Goal: Information Seeking & Learning: Find specific fact

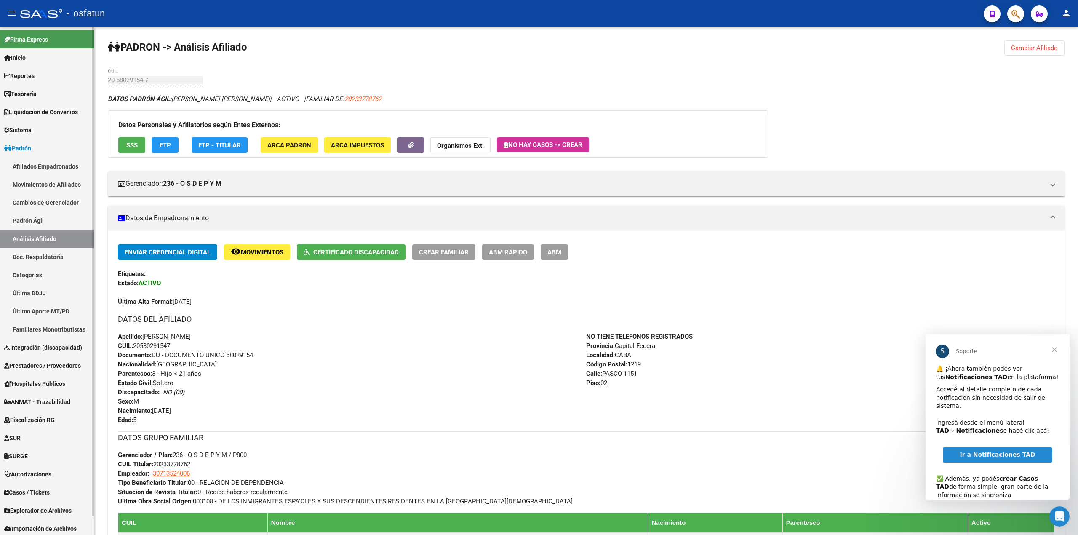
scroll to position [20, 0]
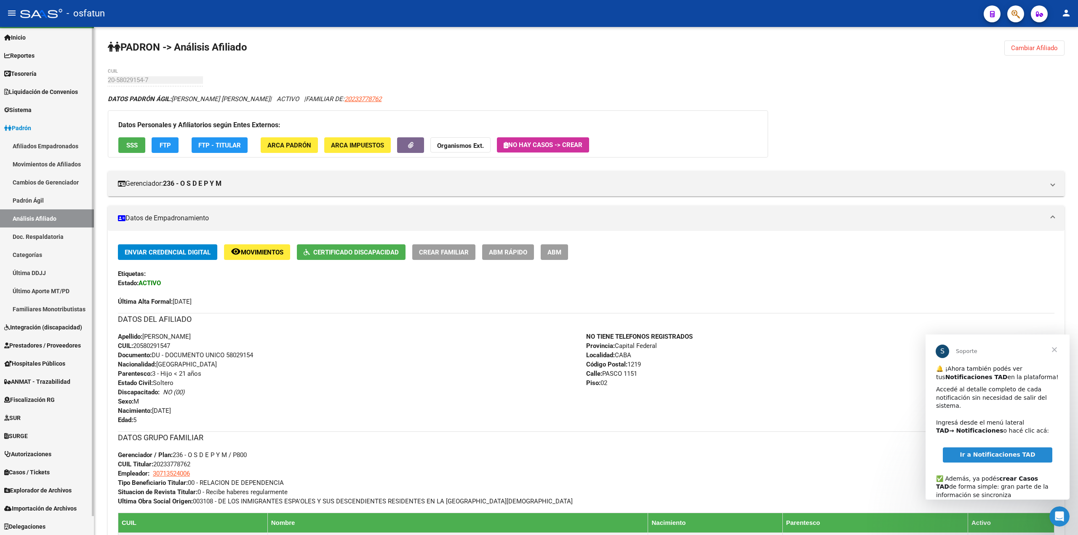
click at [37, 493] on span "Explorador de Archivos" at bounding box center [37, 489] width 67 height 9
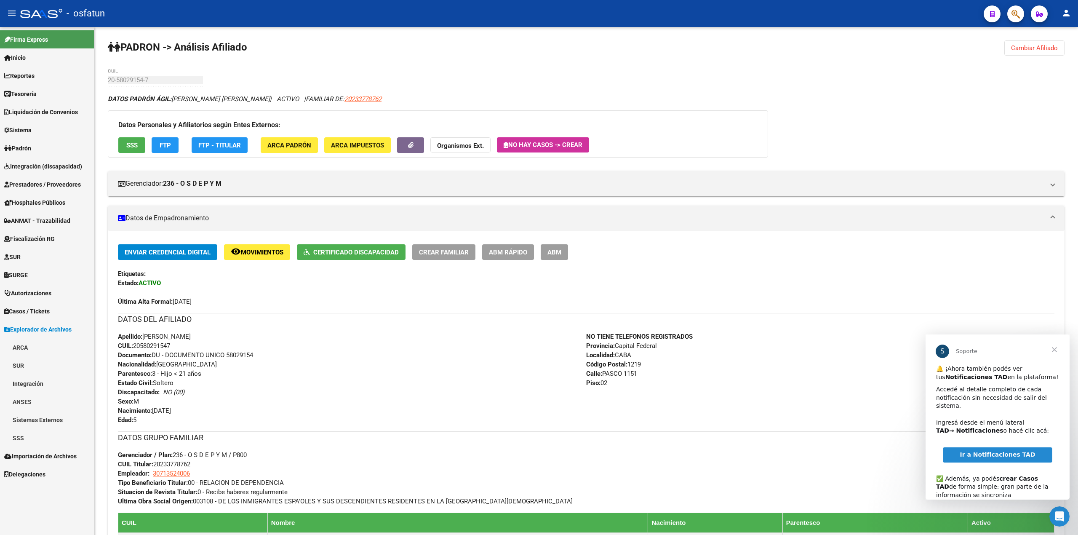
scroll to position [0, 0]
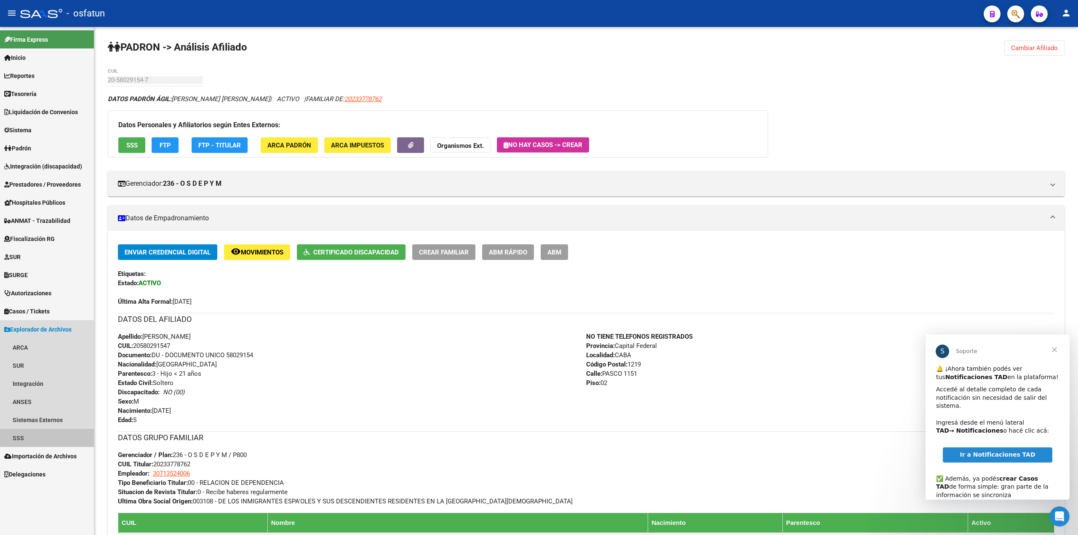
click at [16, 435] on link "SSS" at bounding box center [47, 438] width 94 height 18
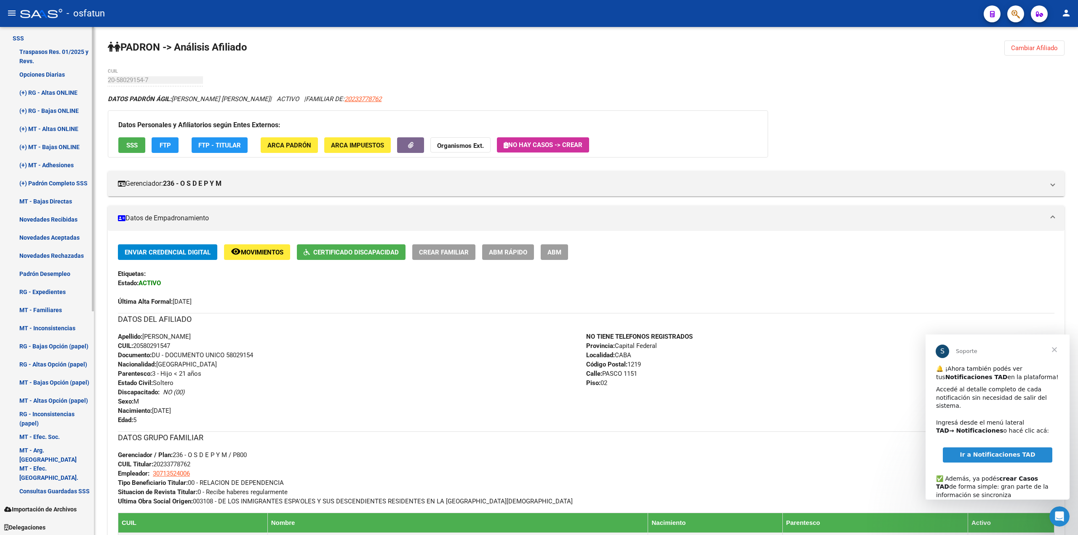
scroll to position [401, 0]
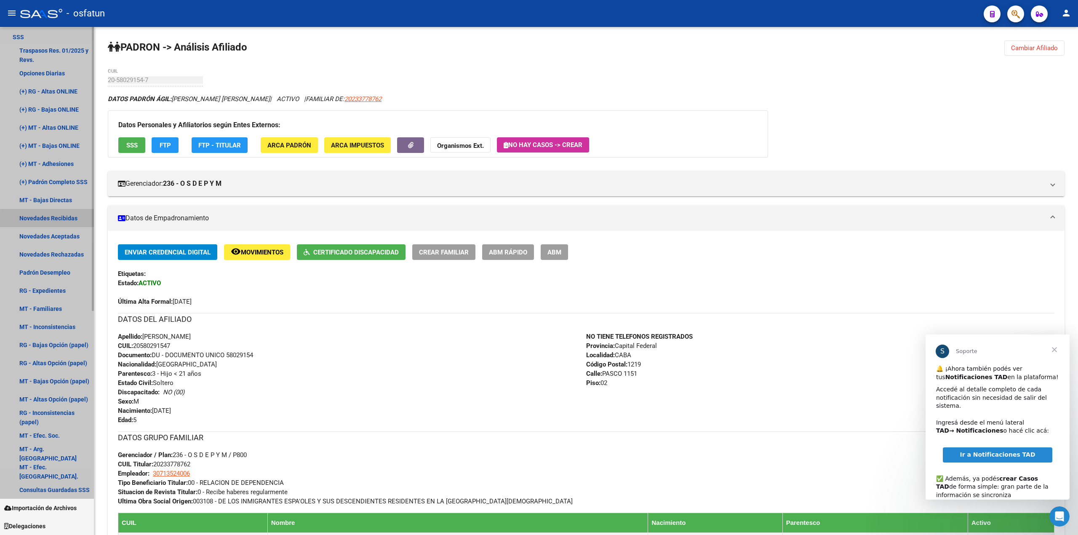
click at [61, 220] on link "Novedades Recibidas" at bounding box center [47, 218] width 94 height 18
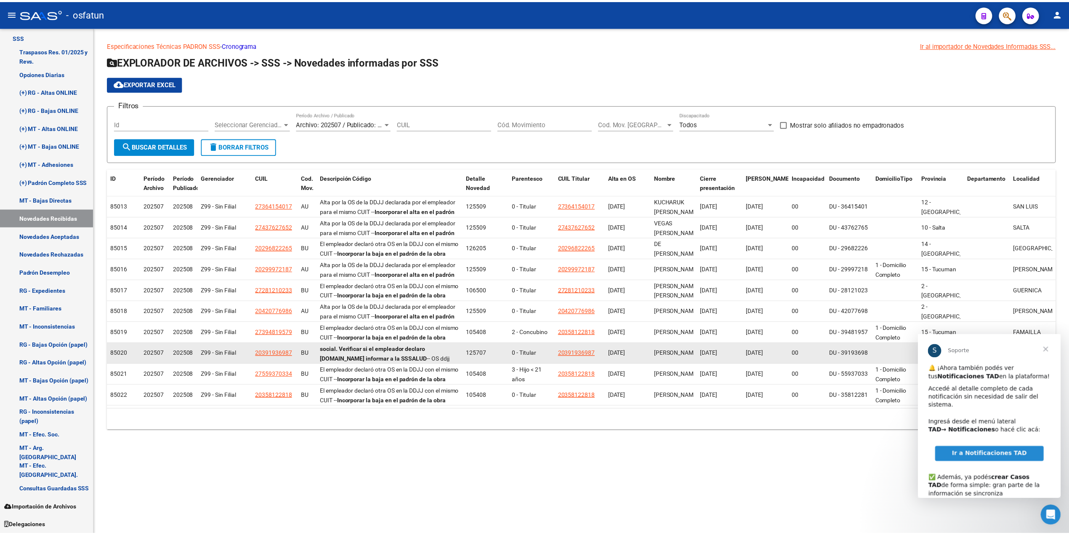
scroll to position [20, 0]
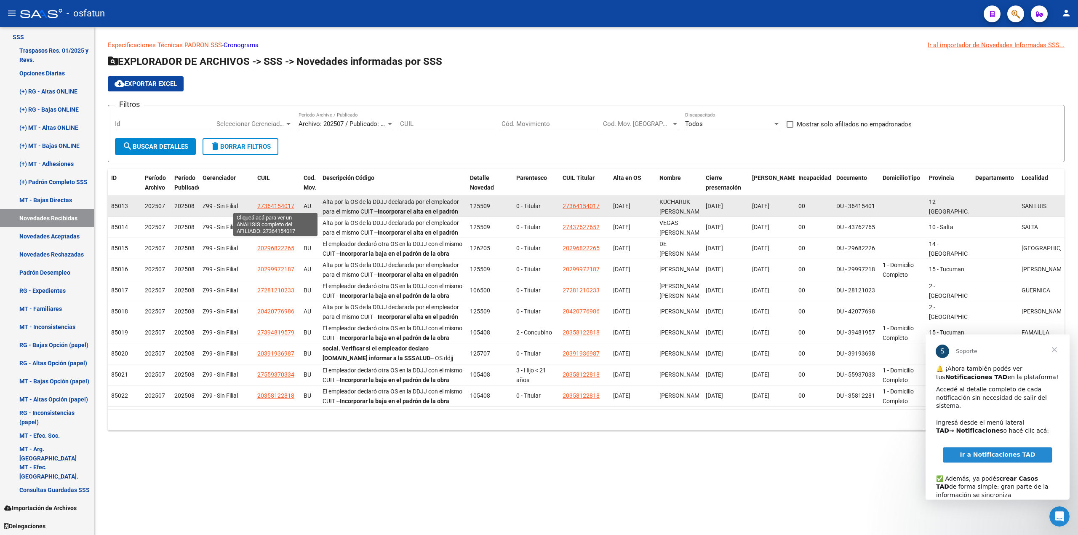
click at [271, 208] on span "27364154017" at bounding box center [275, 205] width 37 height 7
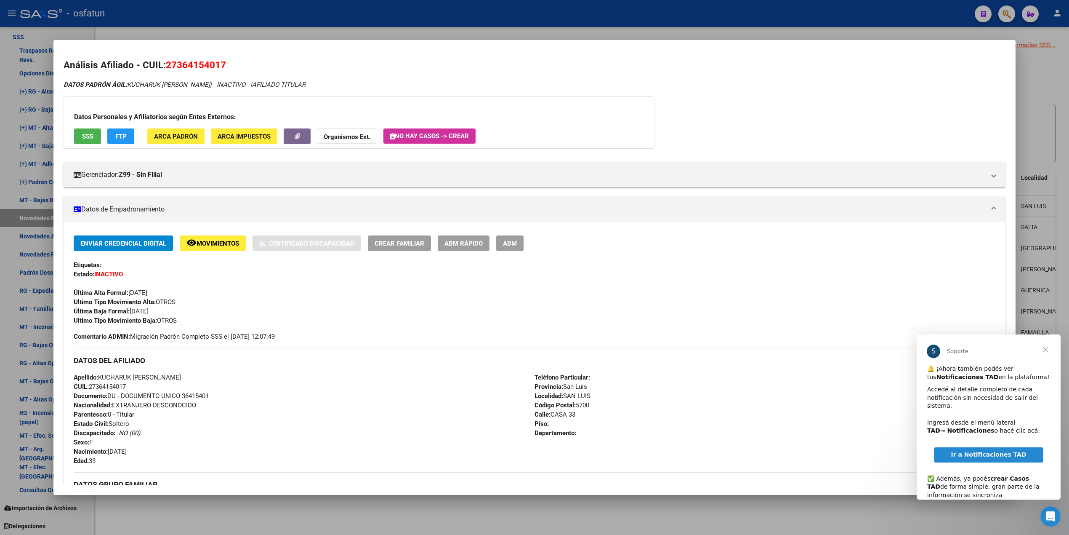
click at [93, 136] on button "SSS" at bounding box center [87, 136] width 27 height 16
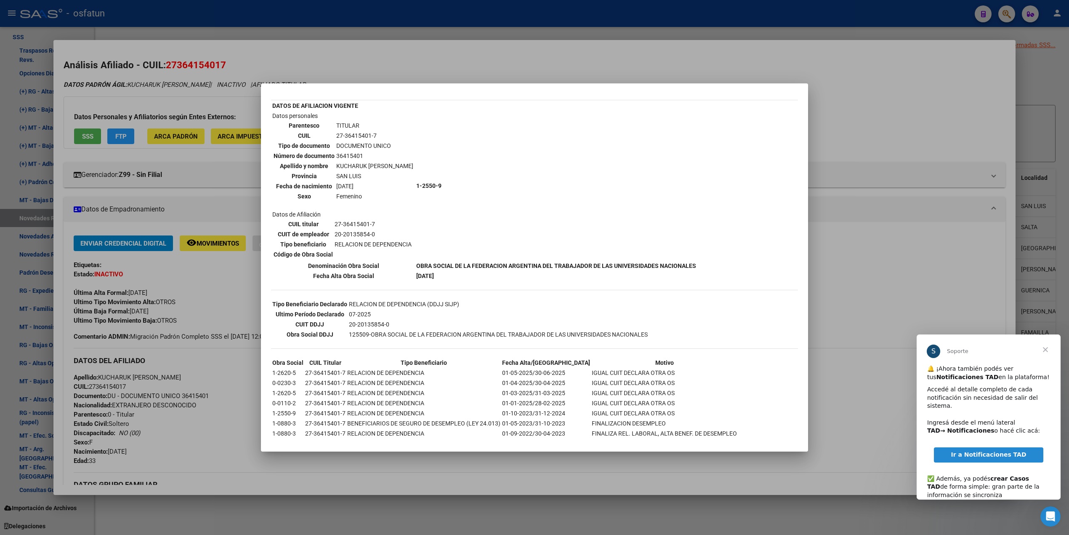
scroll to position [0, 0]
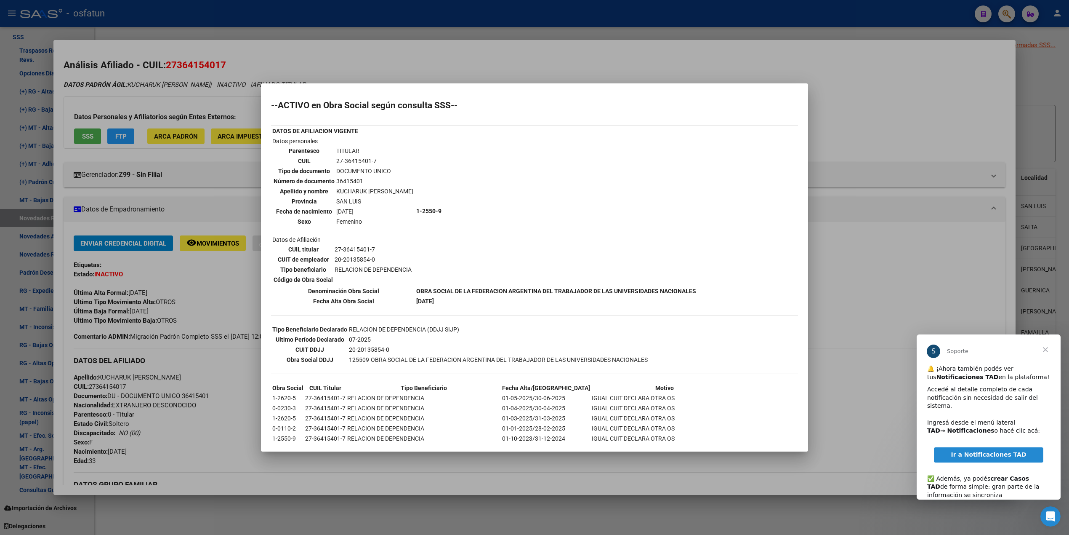
click at [549, 18] on div at bounding box center [534, 267] width 1069 height 535
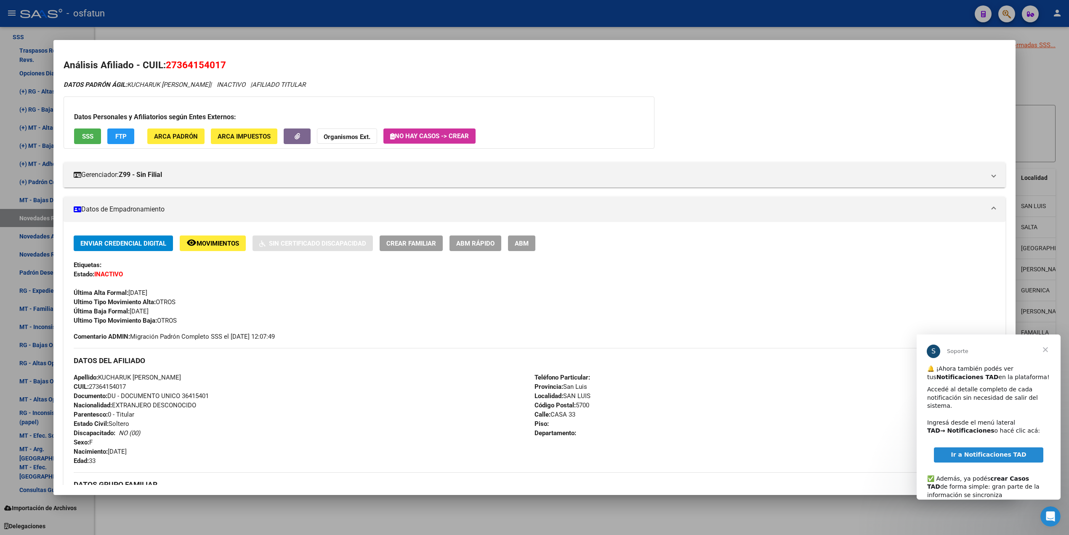
drag, startPoint x: 311, startPoint y: 7, endPoint x: 315, endPoint y: 14, distance: 7.9
click at [312, 7] on div at bounding box center [534, 267] width 1069 height 535
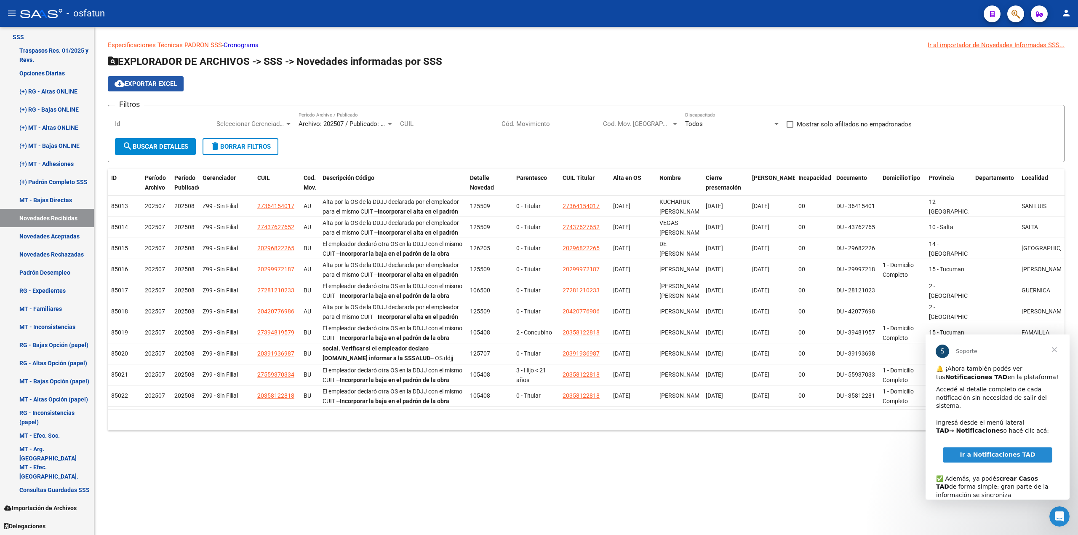
click at [152, 81] on span "cloud_download Exportar EXCEL" at bounding box center [146, 84] width 62 height 8
click at [1012, 13] on icon "button" at bounding box center [1015, 14] width 8 height 10
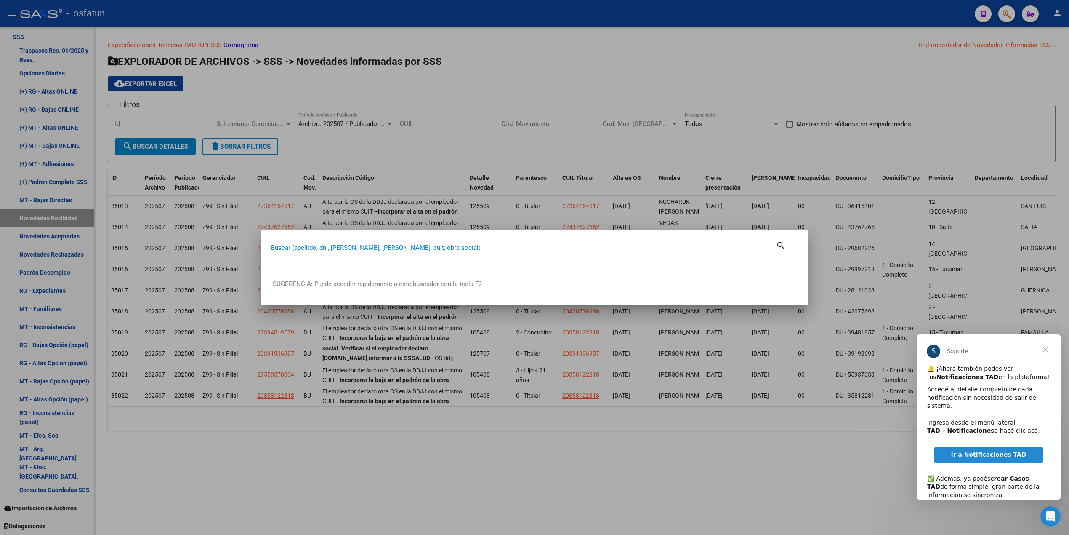
paste input "23547740769"
type input "23547740769"
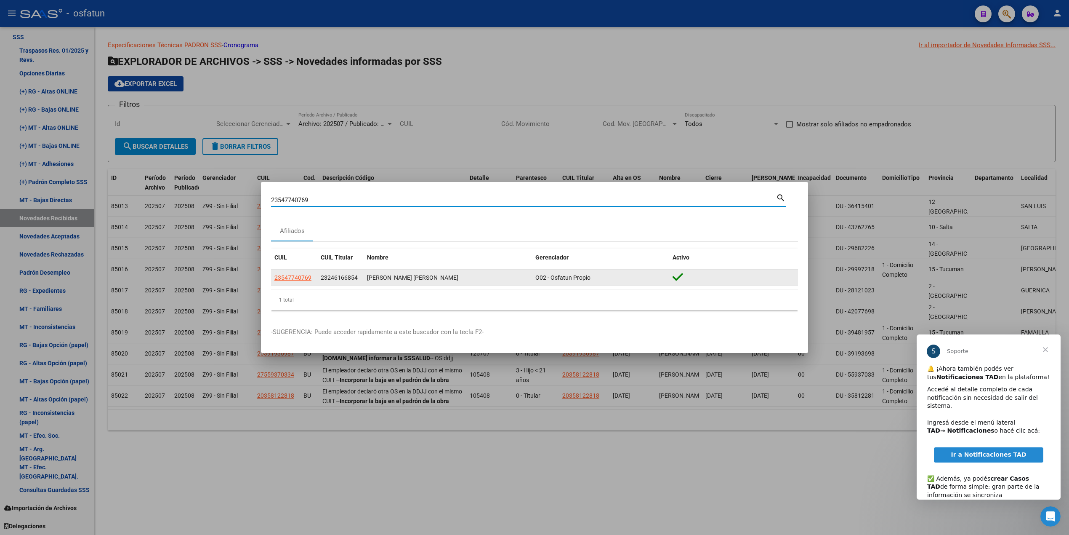
click at [310, 277] on span "23547740769" at bounding box center [292, 277] width 37 height 7
type textarea "23547740769"
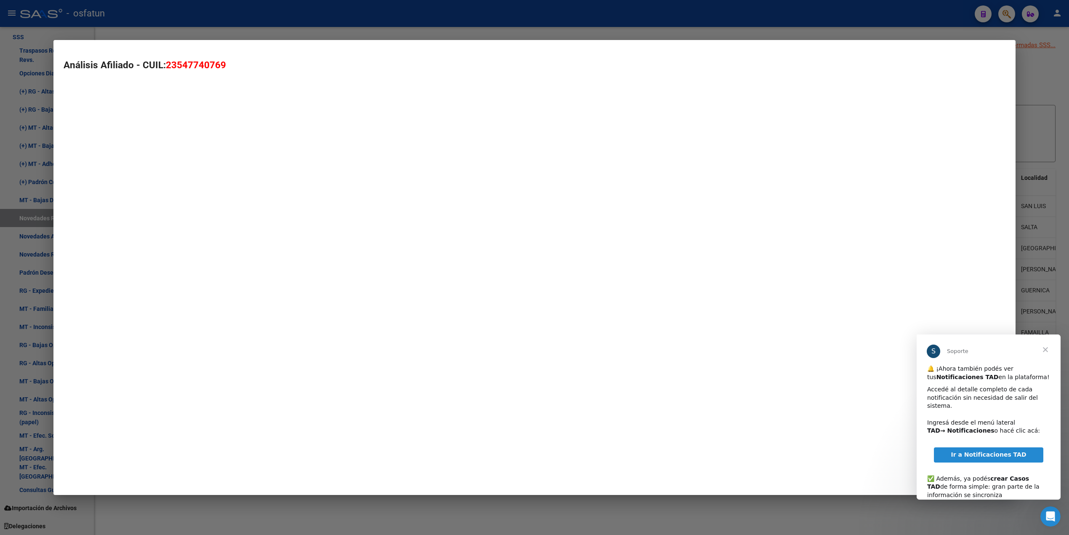
click at [310, 277] on mat-dialog-container "Análisis Afiliado - CUIL: 23547740769" at bounding box center [534, 267] width 962 height 455
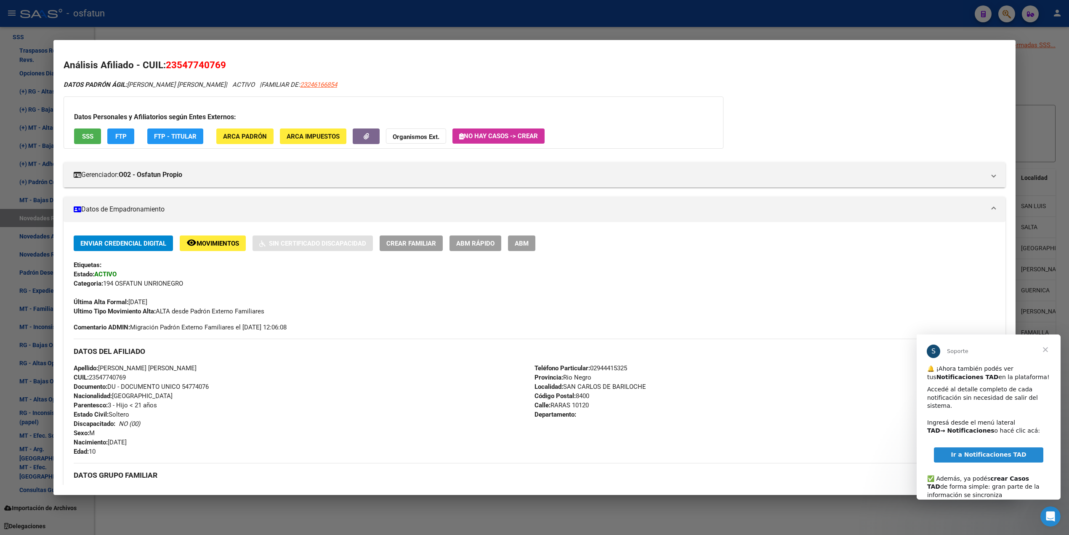
click at [0, 136] on div at bounding box center [534, 267] width 1069 height 535
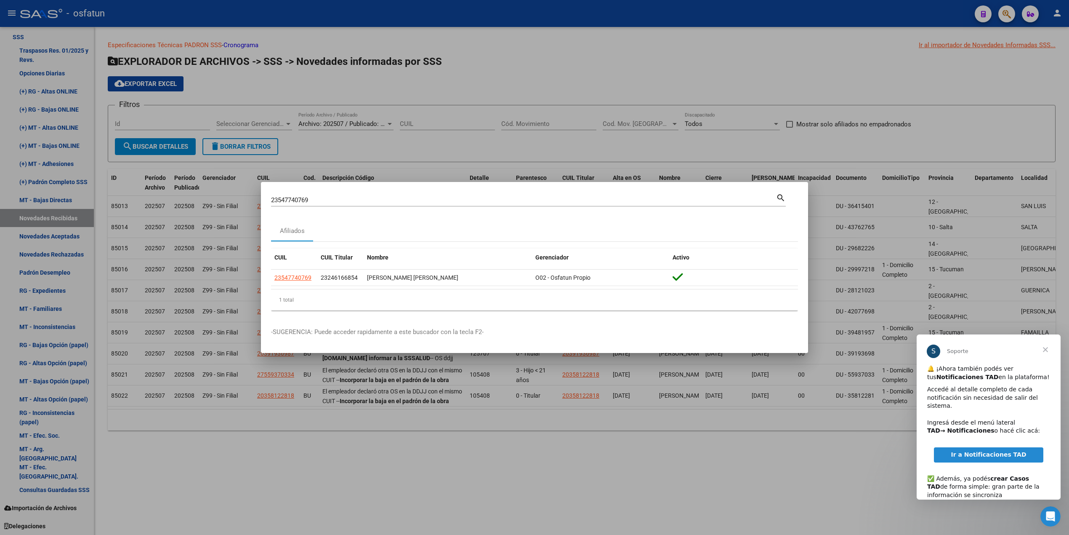
click at [752, 91] on div at bounding box center [534, 267] width 1069 height 535
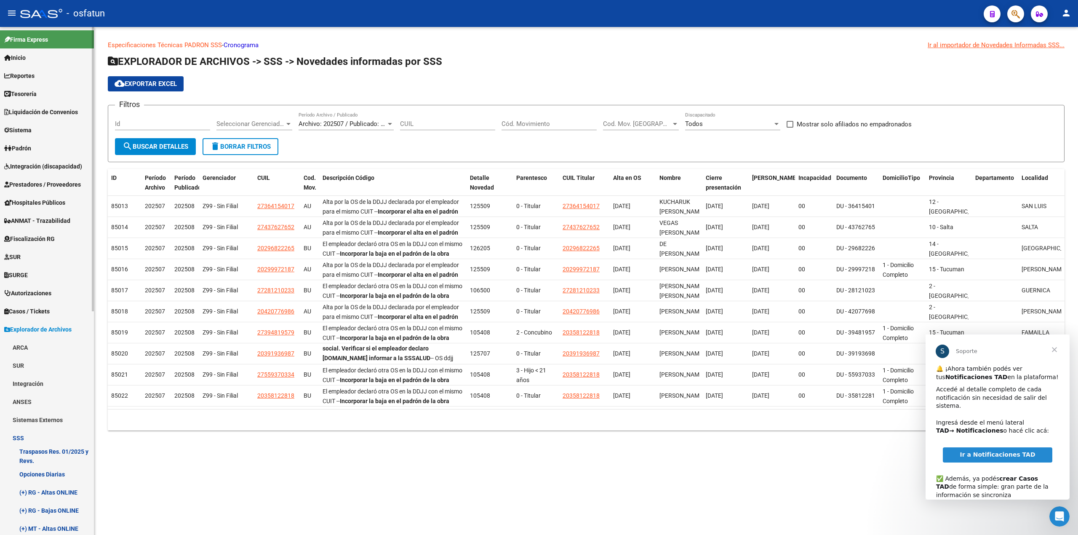
click at [31, 144] on span "Padrón" at bounding box center [17, 148] width 27 height 9
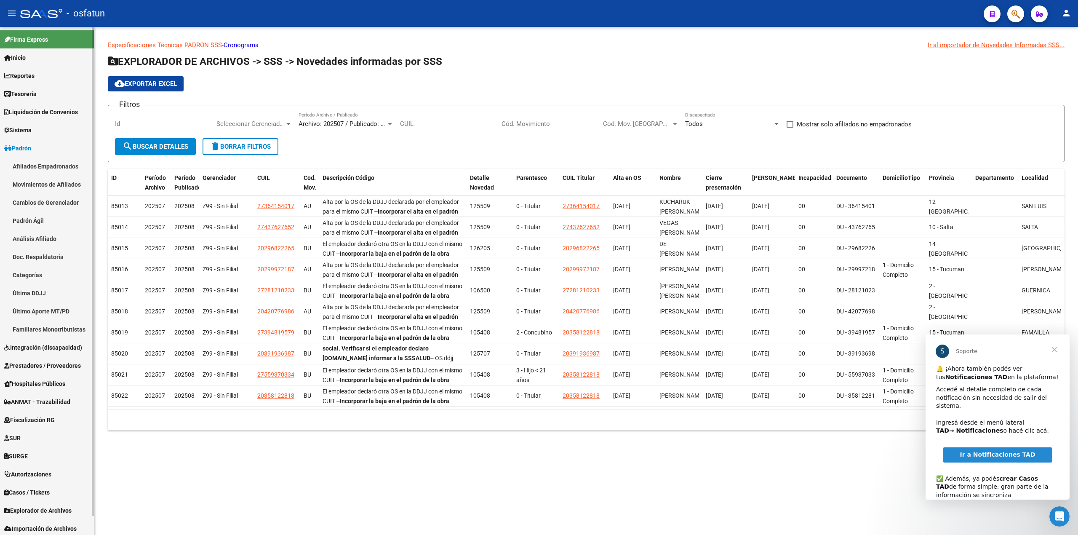
click at [36, 162] on link "Afiliados Empadronados" at bounding box center [47, 166] width 94 height 18
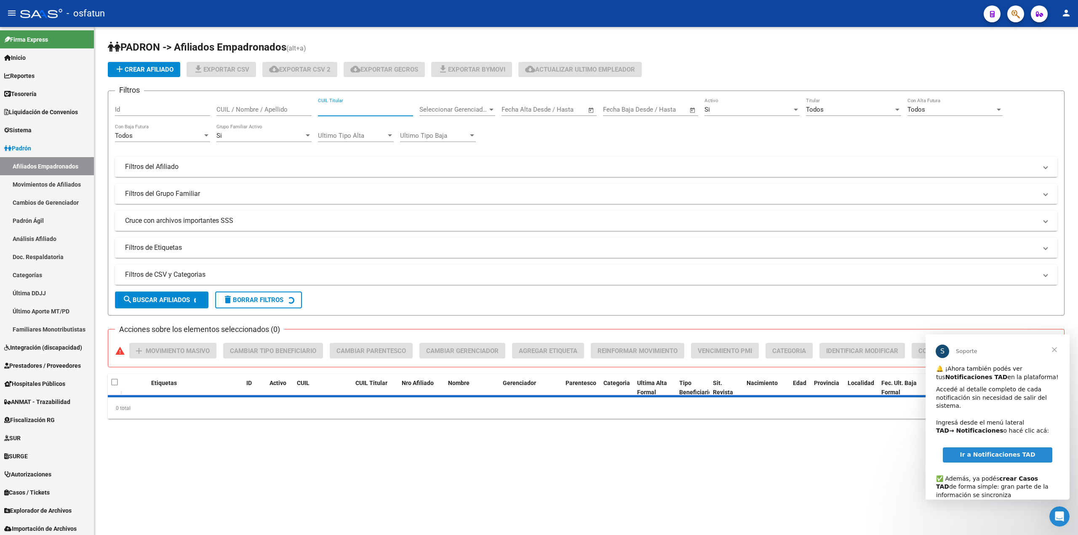
click at [336, 111] on input "CUIL Titular" at bounding box center [365, 110] width 95 height 8
paste input "23547740769"
type input "23547740769"
drag, startPoint x: 364, startPoint y: 111, endPoint x: 264, endPoint y: 105, distance: 100.4
click at [264, 105] on div "Filtros Id CUIL / Nombre / Apellido 23547740769 CUIL Titular Seleccionar Gerenc…" at bounding box center [586, 178] width 942 height 160
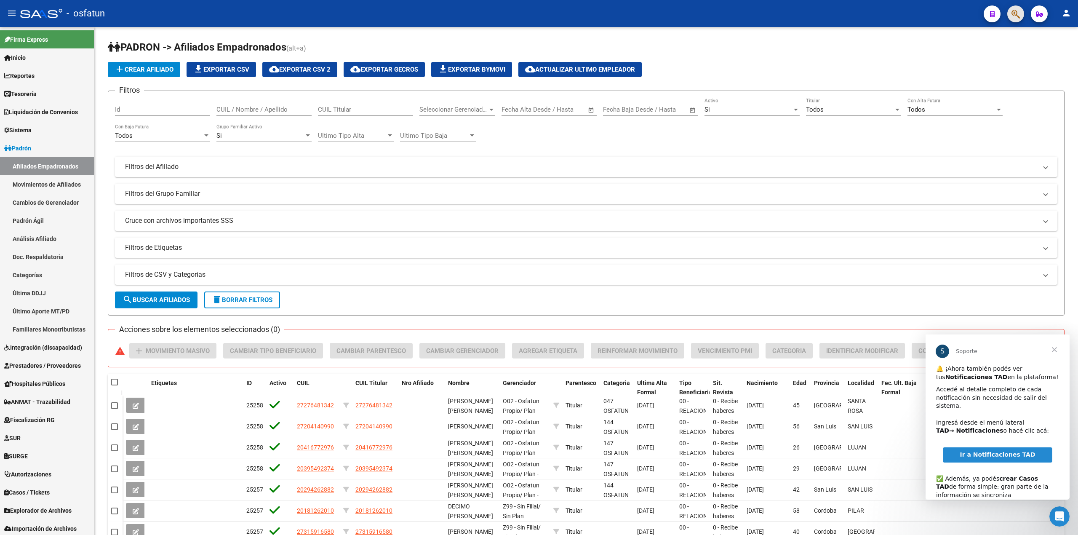
click at [1016, 22] on span "button" at bounding box center [1015, 13] width 8 height 17
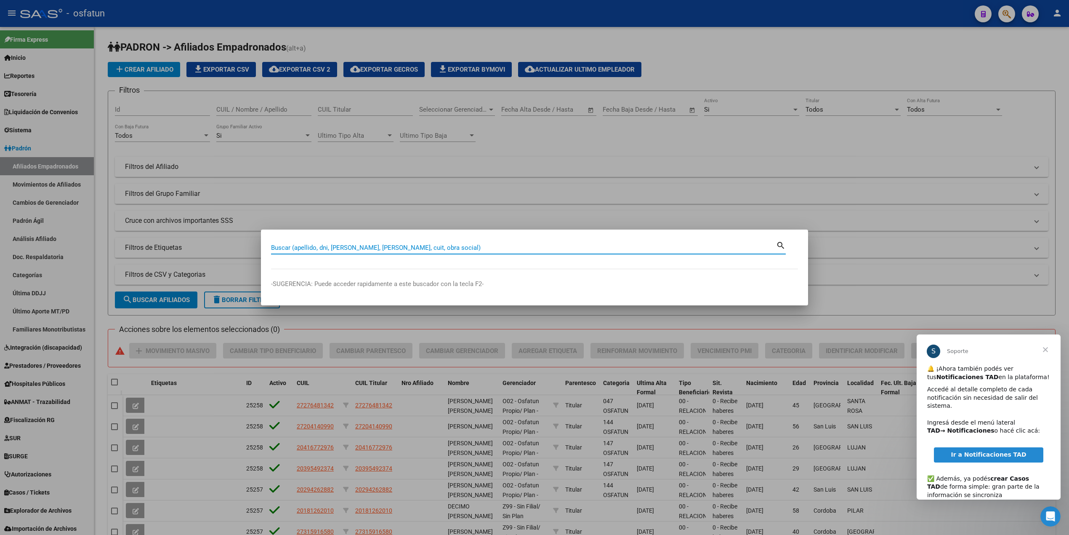
paste input "23547740769"
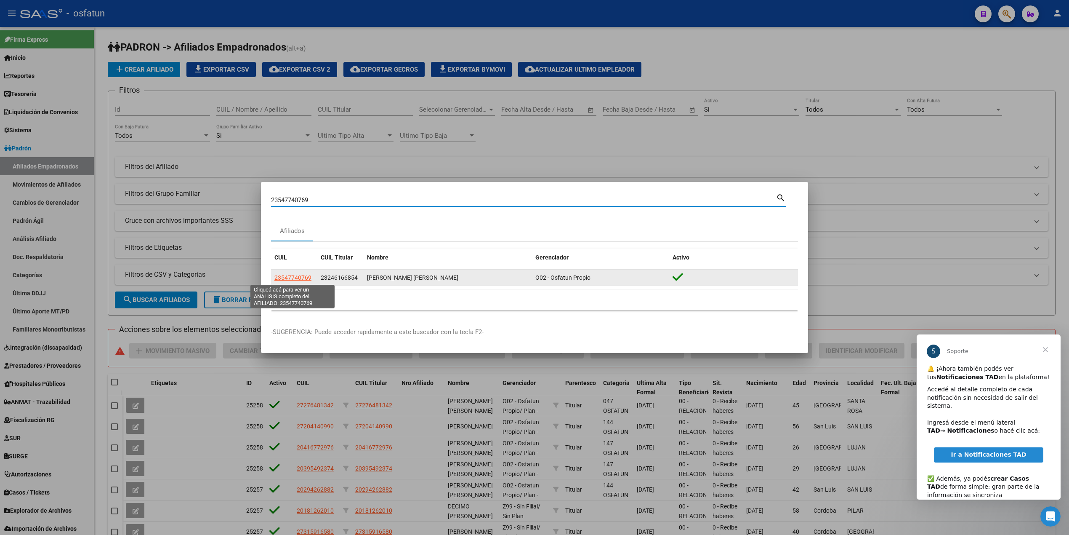
click at [295, 280] on span "23547740769" at bounding box center [292, 277] width 37 height 7
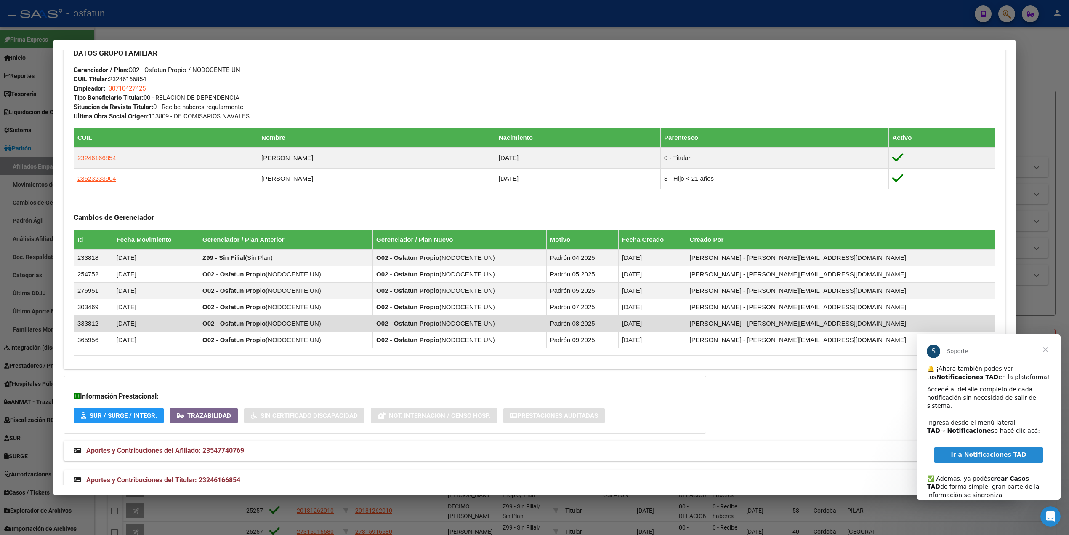
scroll to position [438, 0]
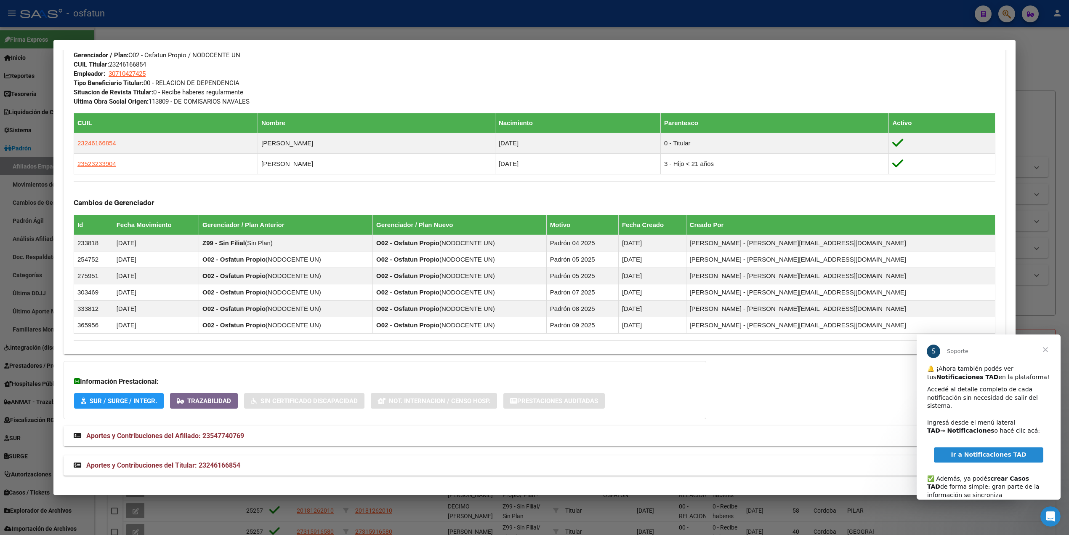
click at [104, 405] on button "SUR / SURGE / INTEGR." at bounding box center [119, 401] width 90 height 16
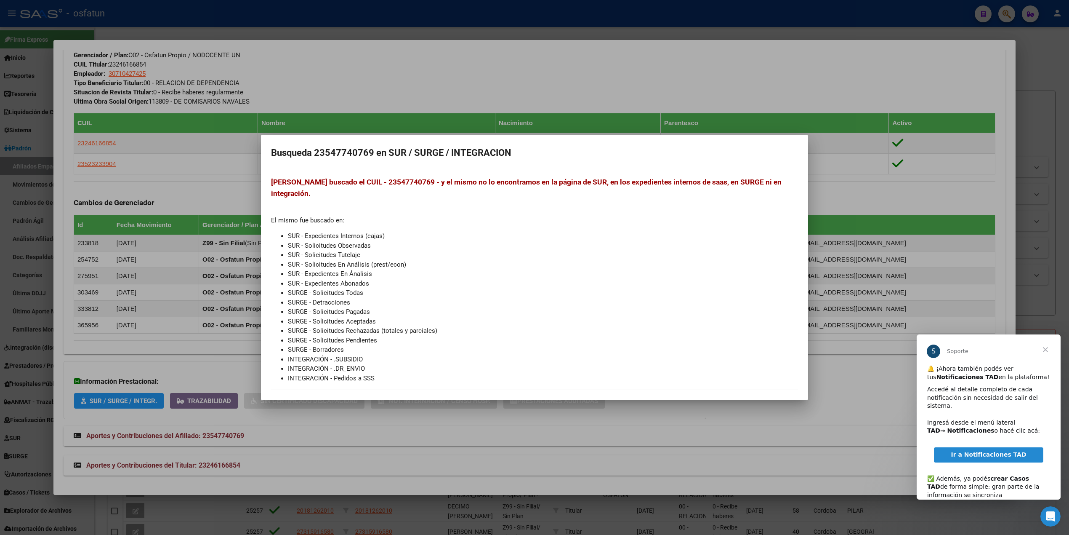
drag, startPoint x: 528, startPoint y: 64, endPoint x: 528, endPoint y: 69, distance: 5.5
click at [528, 68] on div at bounding box center [534, 267] width 1069 height 535
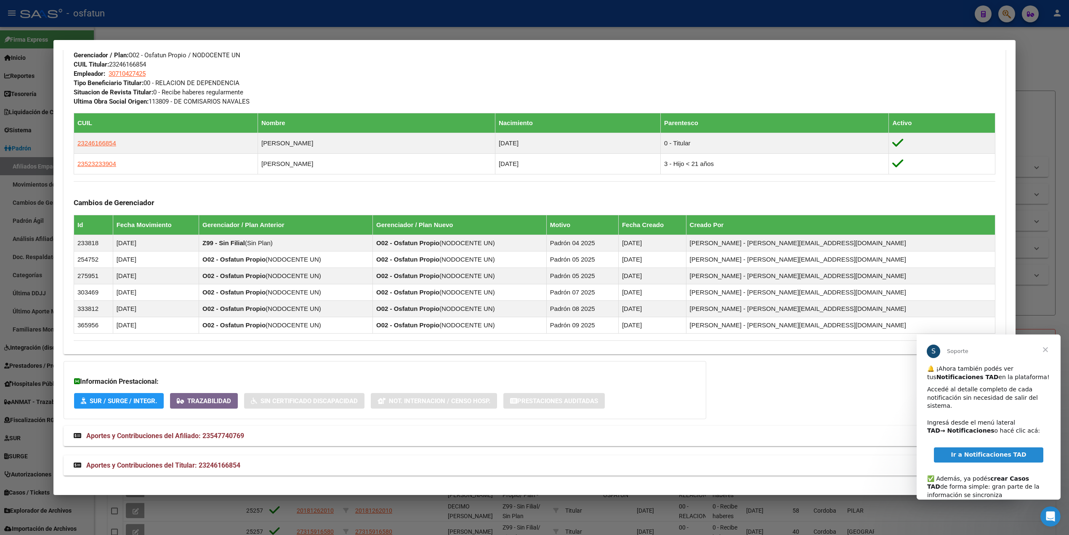
click at [581, 22] on div at bounding box center [534, 267] width 1069 height 535
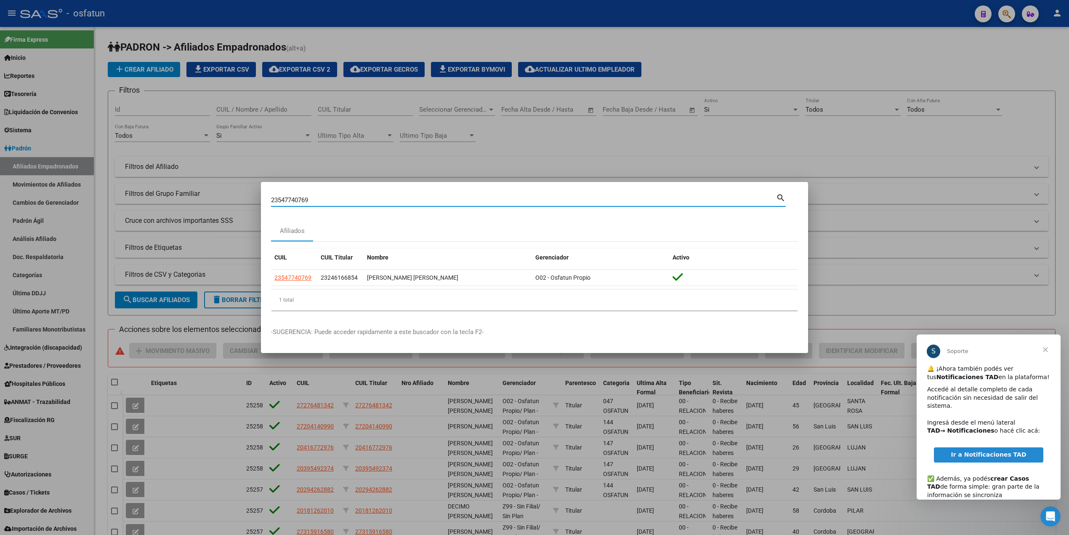
drag, startPoint x: 307, startPoint y: 199, endPoint x: 221, endPoint y: 198, distance: 85.9
click at [222, 198] on div "23547740769 Buscar (apellido, dni, cuil, nro traspaso, cuit, obra social) searc…" at bounding box center [534, 267] width 1069 height 535
paste input "0456719377"
type input "20456719377"
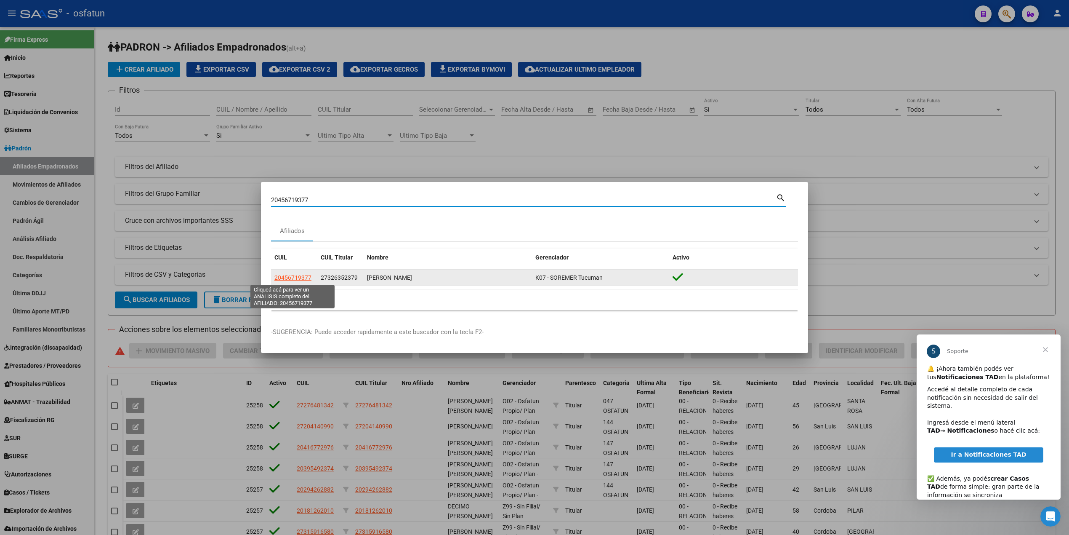
click at [298, 278] on span "20456719377" at bounding box center [292, 277] width 37 height 7
type textarea "20456719377"
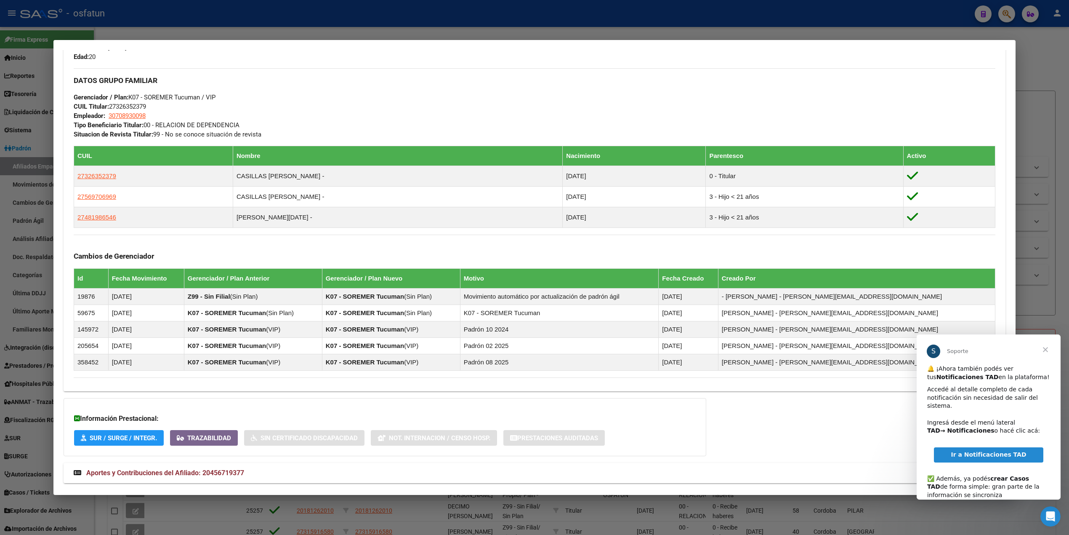
scroll to position [414, 0]
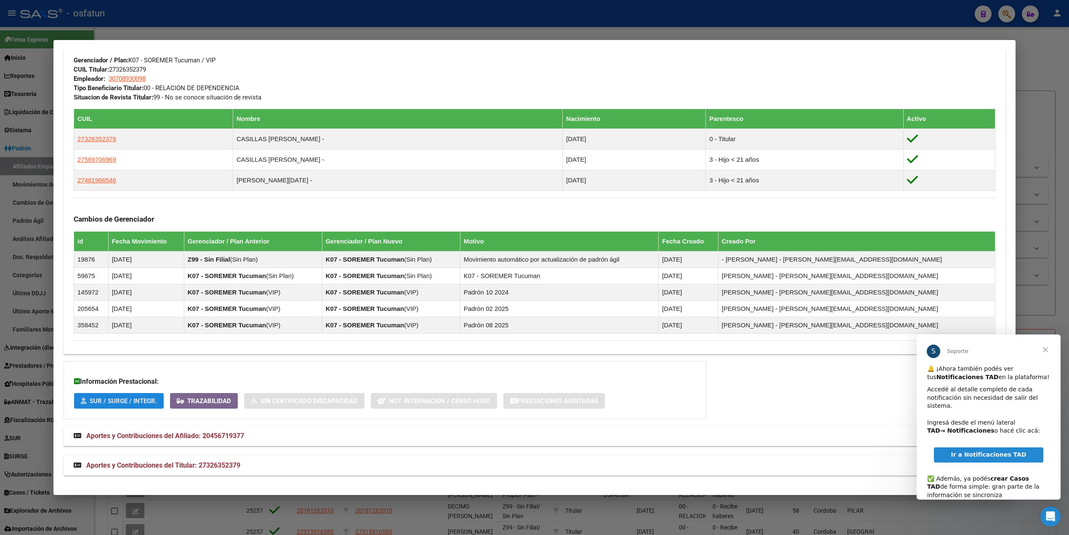
click at [92, 402] on span "SUR / SURGE / INTEGR." at bounding box center [123, 401] width 67 height 8
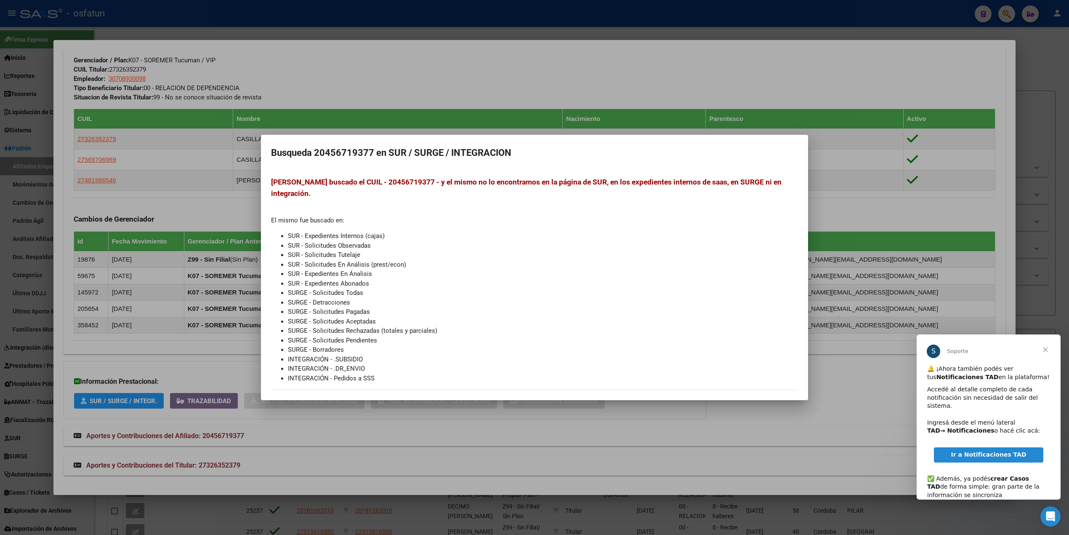
click at [754, 69] on div at bounding box center [534, 267] width 1069 height 535
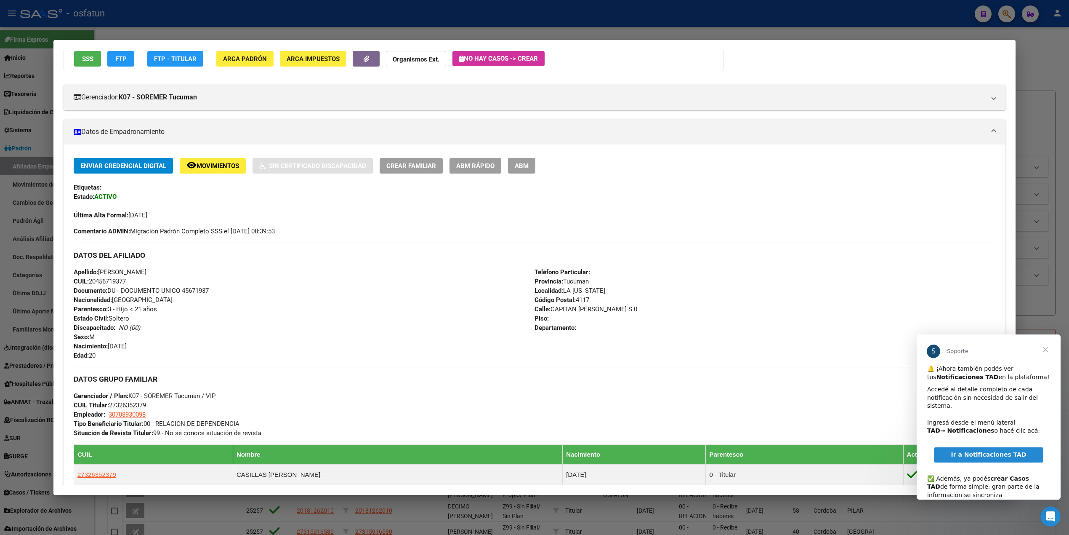
scroll to position [0, 0]
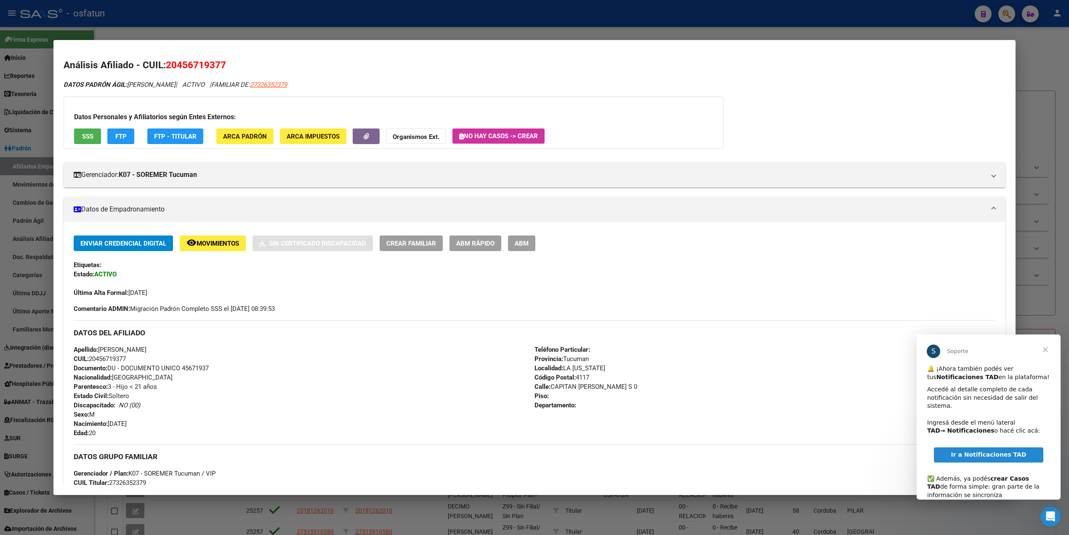
click at [115, 130] on button "FTP" at bounding box center [120, 136] width 27 height 16
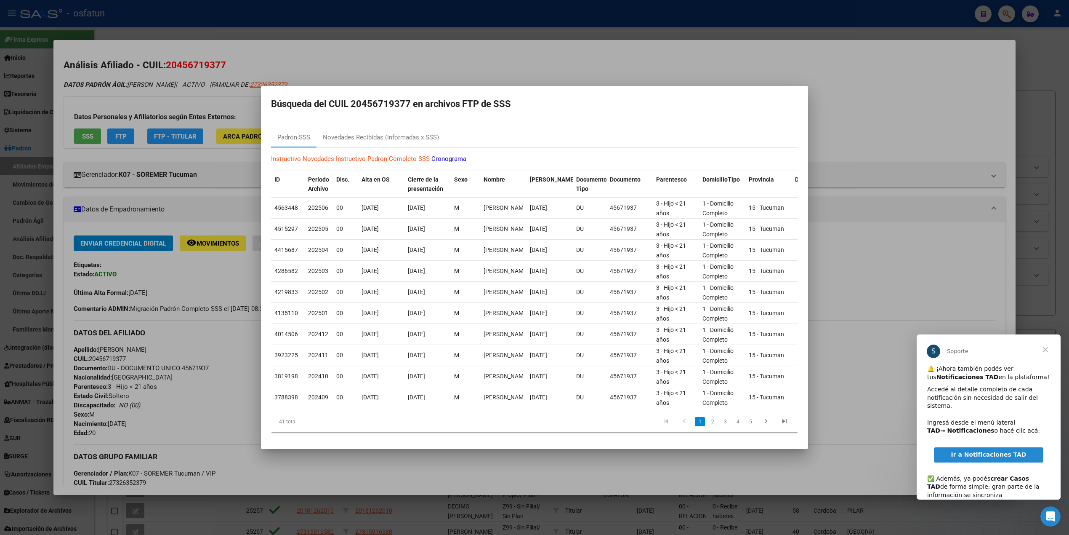
drag, startPoint x: 396, startPoint y: 29, endPoint x: 397, endPoint y: 39, distance: 10.6
click at [397, 35] on div at bounding box center [534, 267] width 1069 height 535
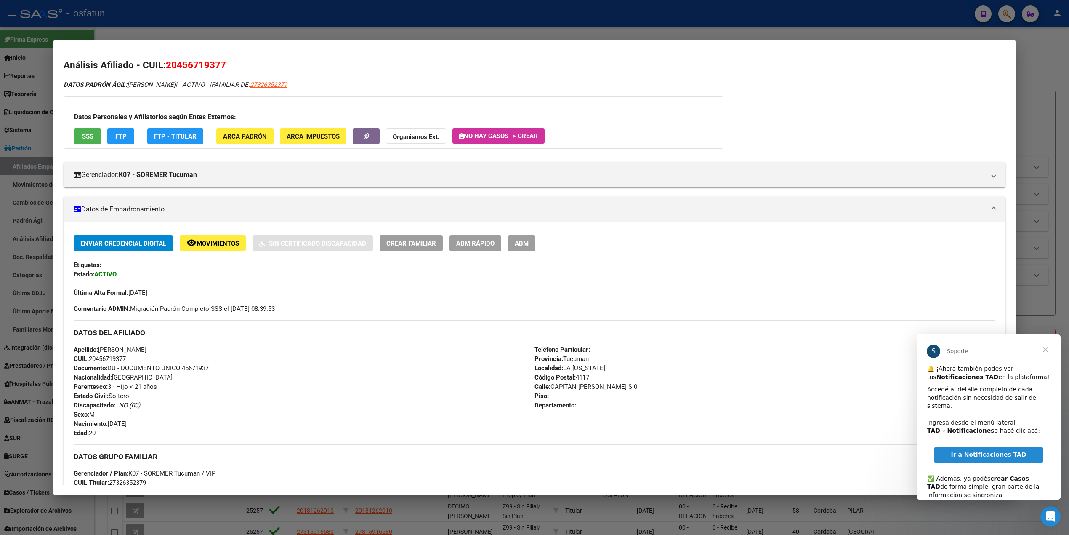
click at [352, 53] on mat-dialog-content "Análisis Afiliado - CUIL: 20456719377 DATOS PADRÓN ÁGIL: [PERSON_NAME] | ACTIVO…" at bounding box center [534, 267] width 962 height 434
drag, startPoint x: 367, startPoint y: 36, endPoint x: 369, endPoint y: 71, distance: 34.6
click at [367, 37] on div at bounding box center [534, 267] width 1069 height 535
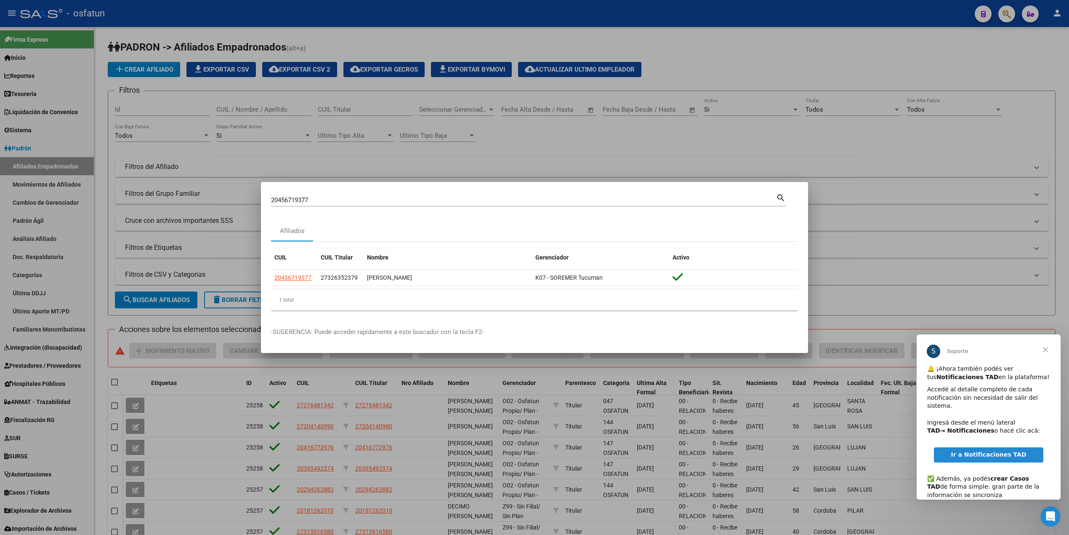
drag, startPoint x: 317, startPoint y: 201, endPoint x: 249, endPoint y: 195, distance: 67.6
click at [249, 195] on div "20456719377 Buscar (apellido, dni, cuil, nro traspaso, cuit, obra social) searc…" at bounding box center [534, 267] width 1069 height 535
click at [338, 199] on input "20456719377" at bounding box center [523, 200] width 505 height 8
click at [325, 195] on div "20456719377 Buscar (apellido, dni, [PERSON_NAME], [PERSON_NAME], cuit, obra soc…" at bounding box center [523, 200] width 505 height 13
type input "2"
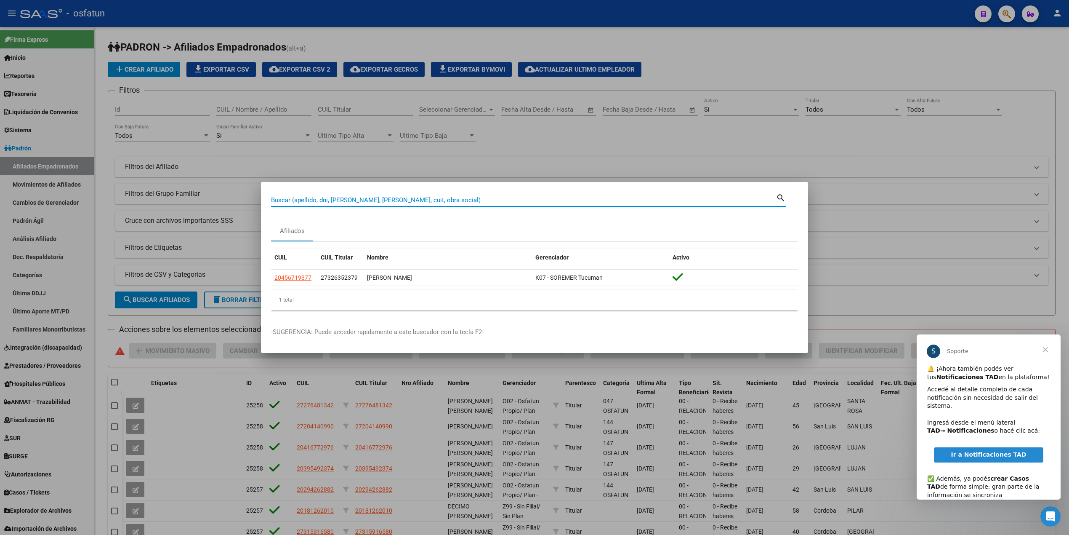
paste input "20552360096"
type input "20552360096"
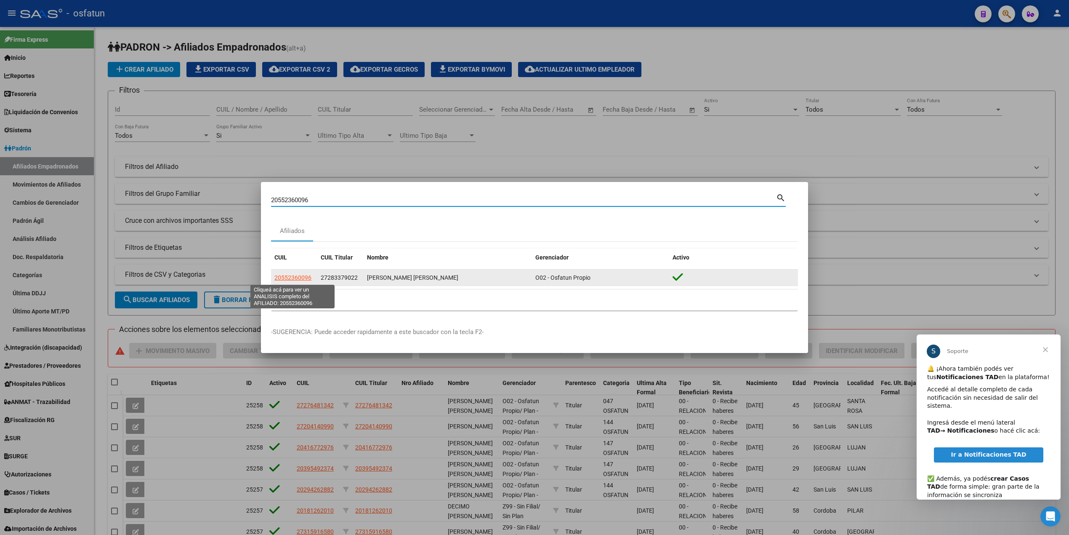
click at [292, 277] on span "20552360096" at bounding box center [292, 277] width 37 height 7
type textarea "20552360096"
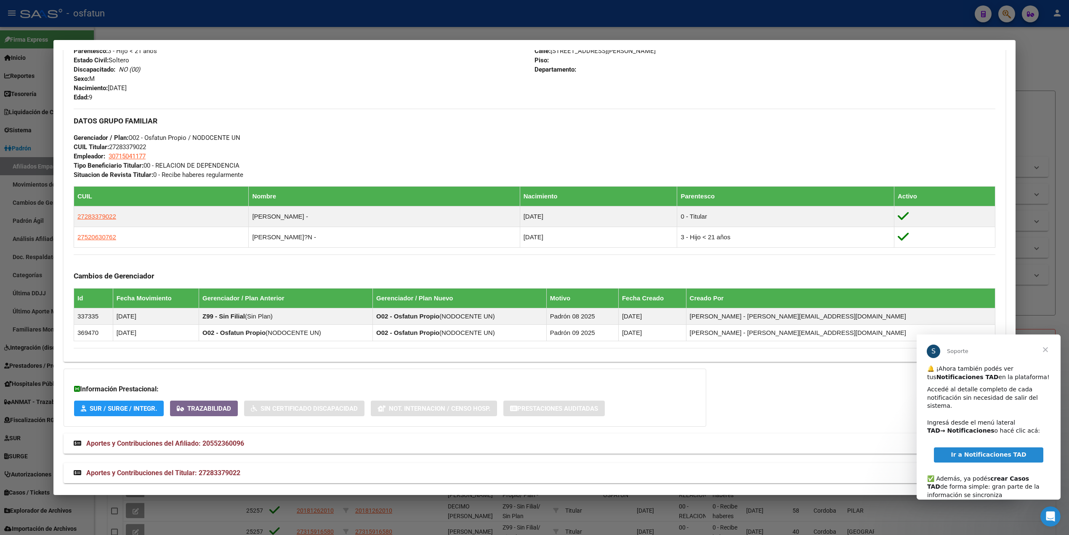
scroll to position [362, 0]
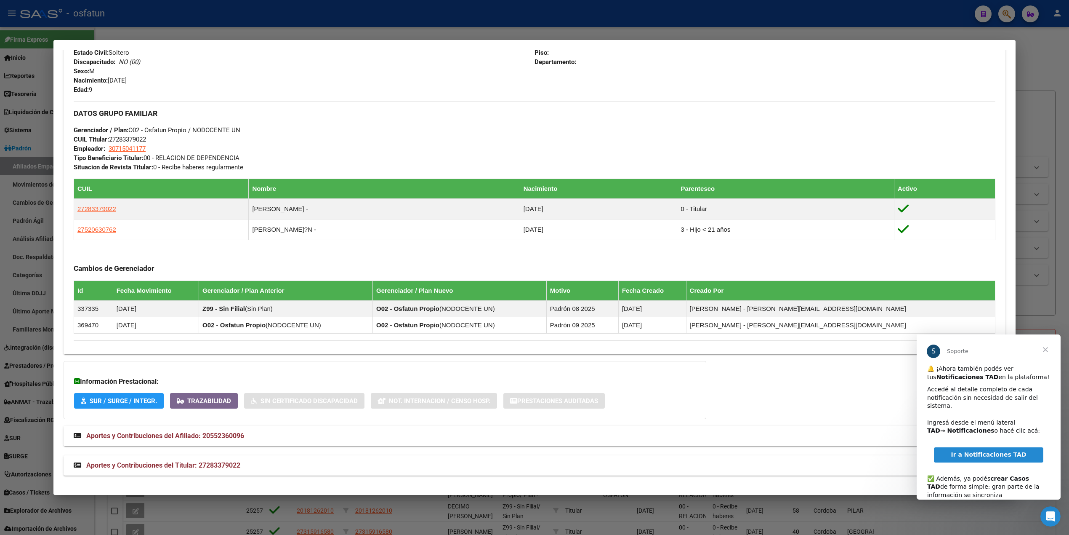
click at [127, 398] on span "SUR / SURGE / INTEGR." at bounding box center [123, 401] width 67 height 8
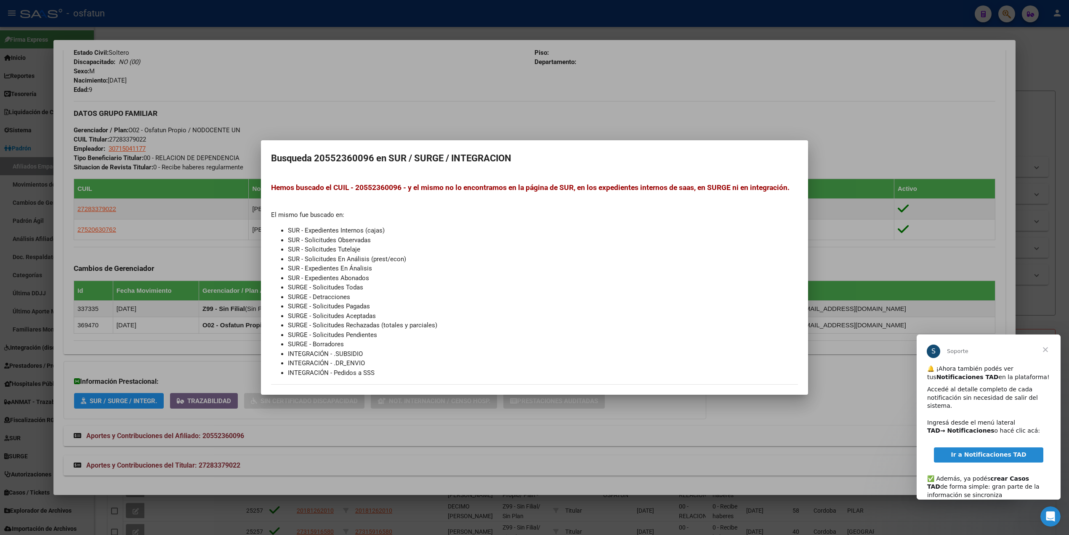
click at [680, 14] on div at bounding box center [534, 267] width 1069 height 535
